Goal: Task Accomplishment & Management: Manage account settings

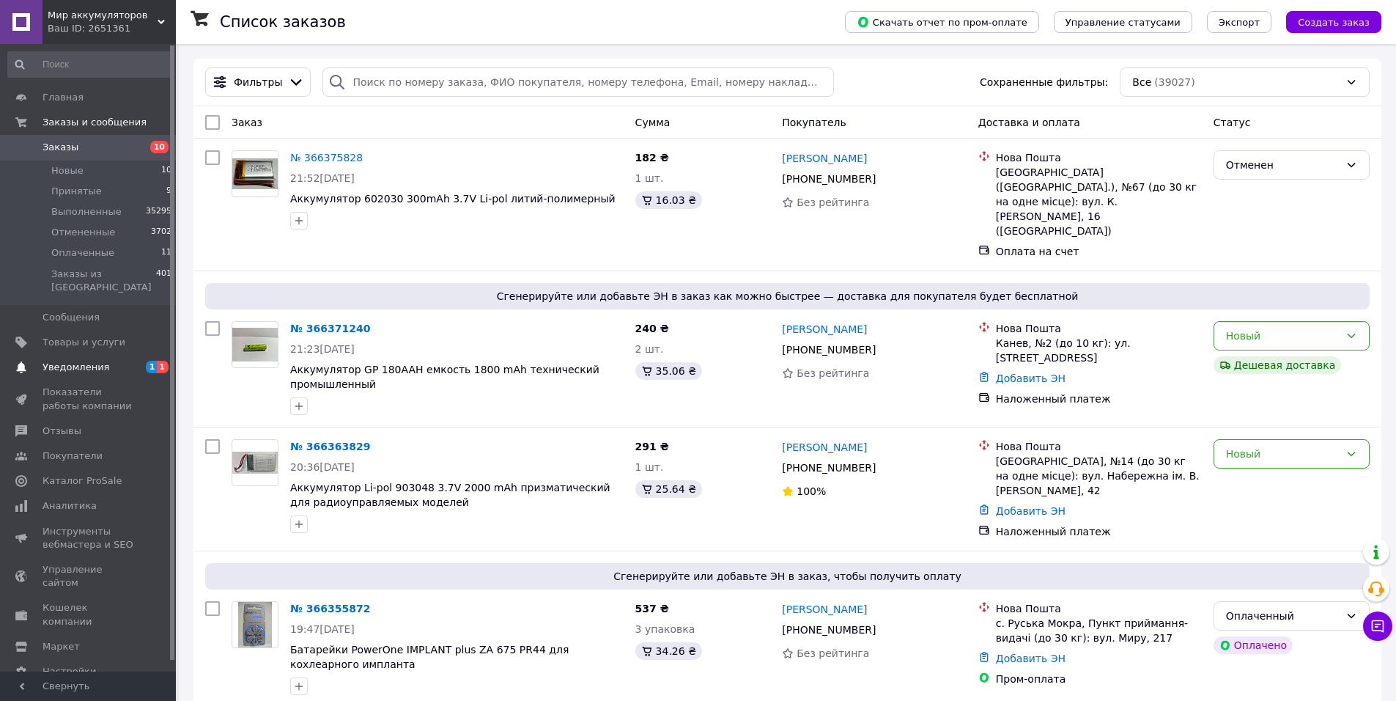
click at [69, 361] on span "Уведомления" at bounding box center [76, 367] width 67 height 13
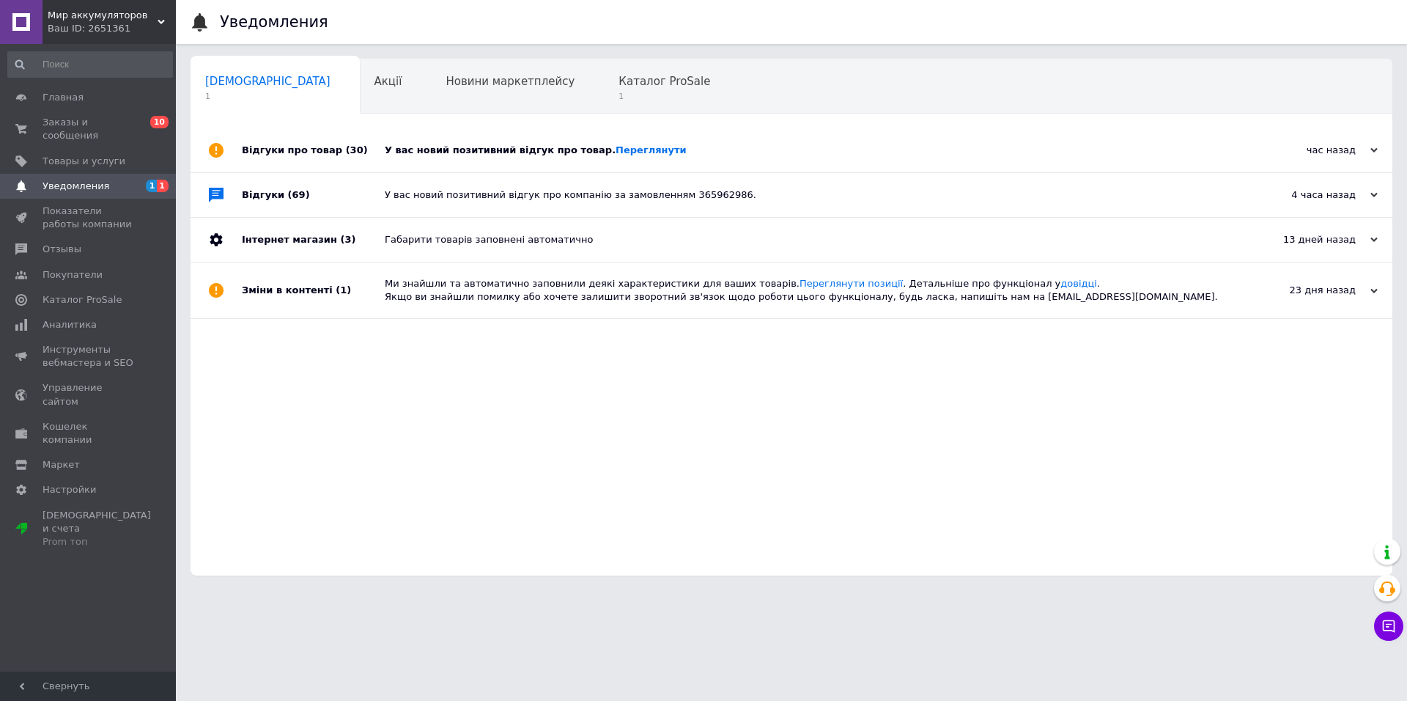
click at [542, 150] on div "У вас новий позитивний відгук про товар. Переглянути" at bounding box center [808, 150] width 846 height 13
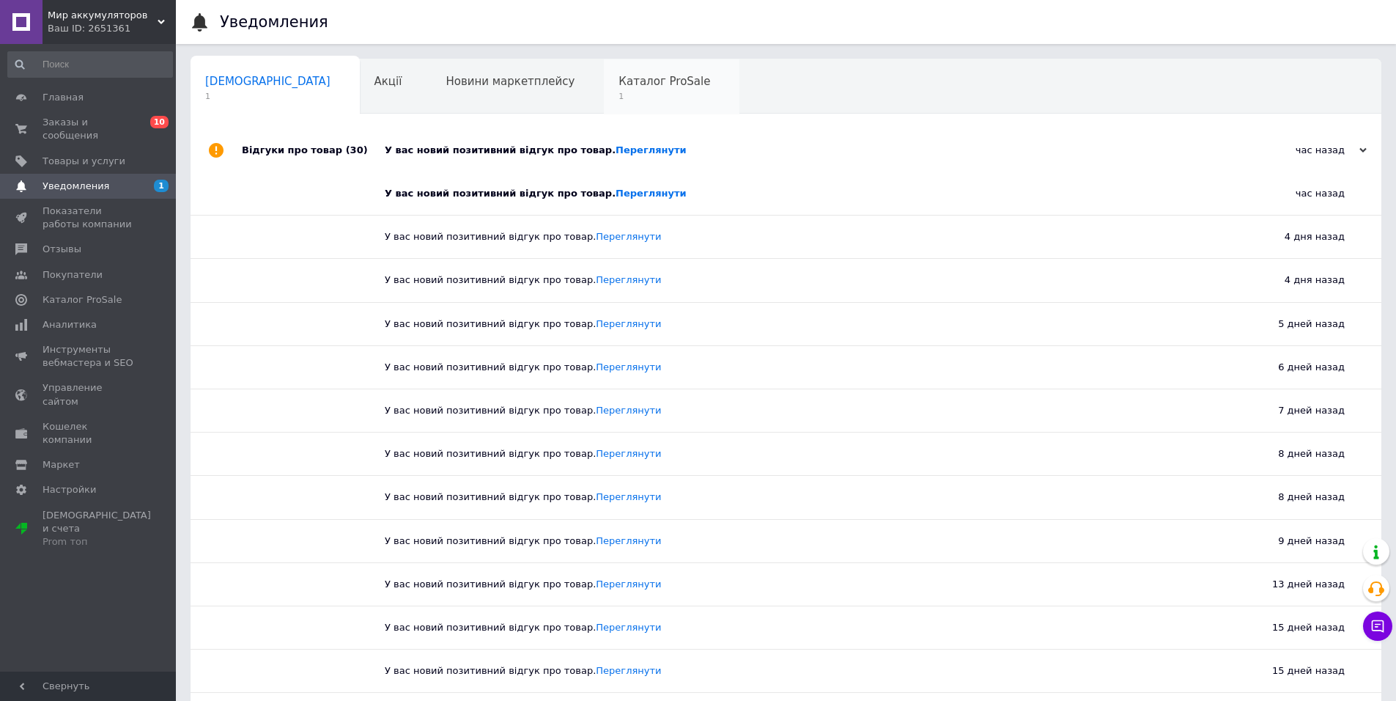
click at [619, 87] on span "Каталог ProSale" at bounding box center [665, 81] width 92 height 13
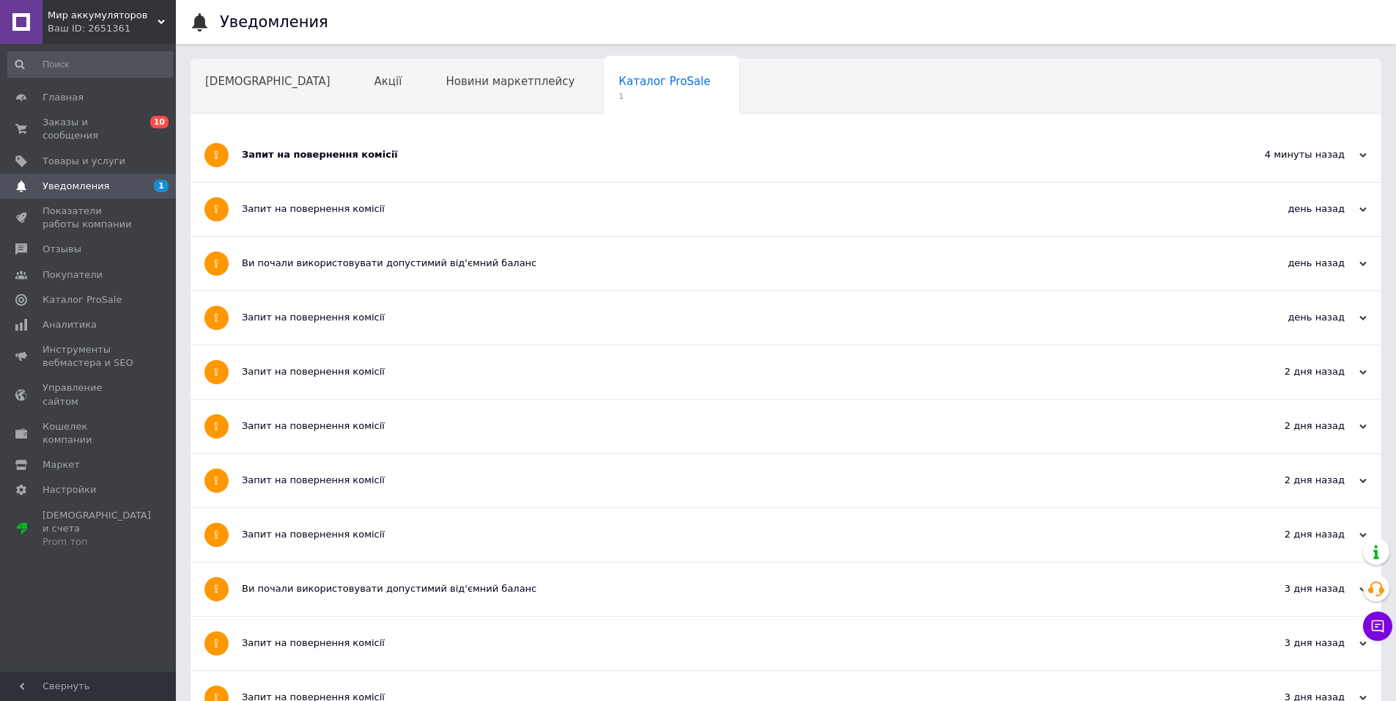
click at [385, 148] on div "Запит на повернення комісії" at bounding box center [731, 154] width 978 height 13
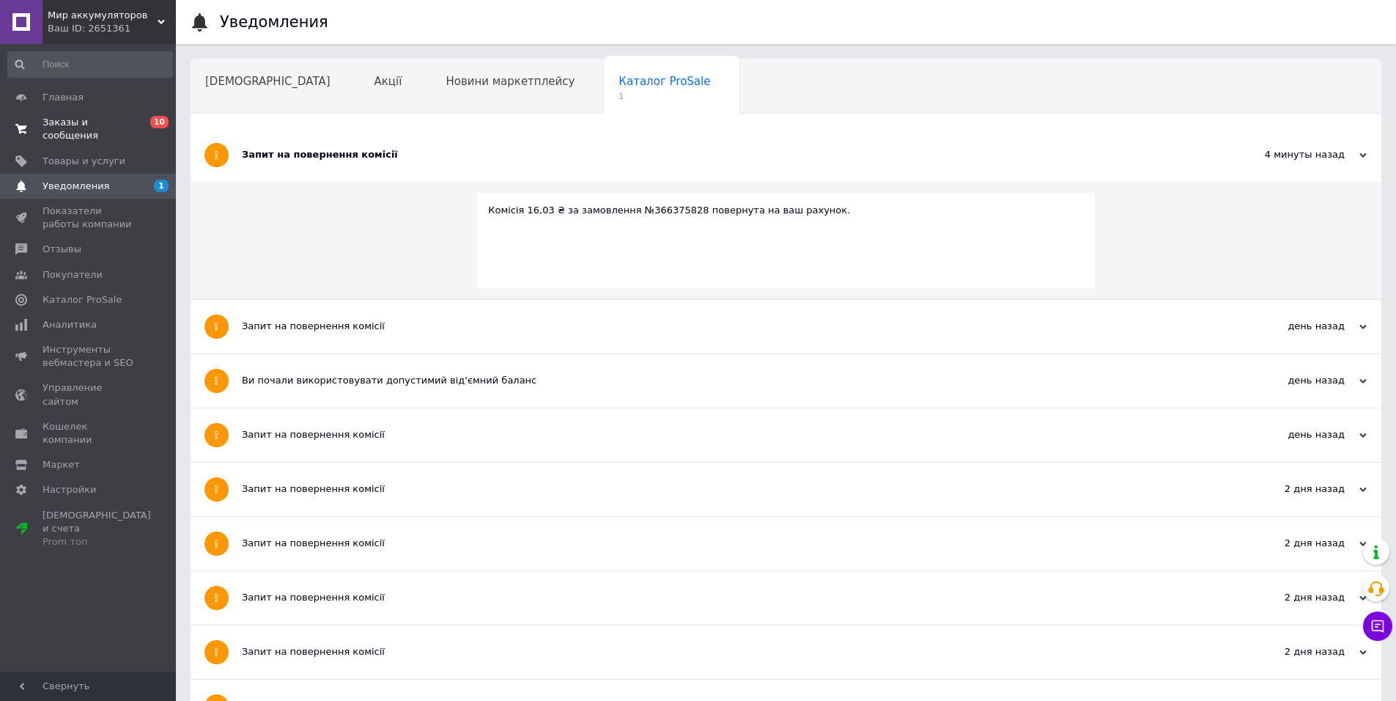
click at [114, 121] on span "Заказы и сообщения" at bounding box center [89, 129] width 93 height 26
